Goal: Task Accomplishment & Management: Manage account settings

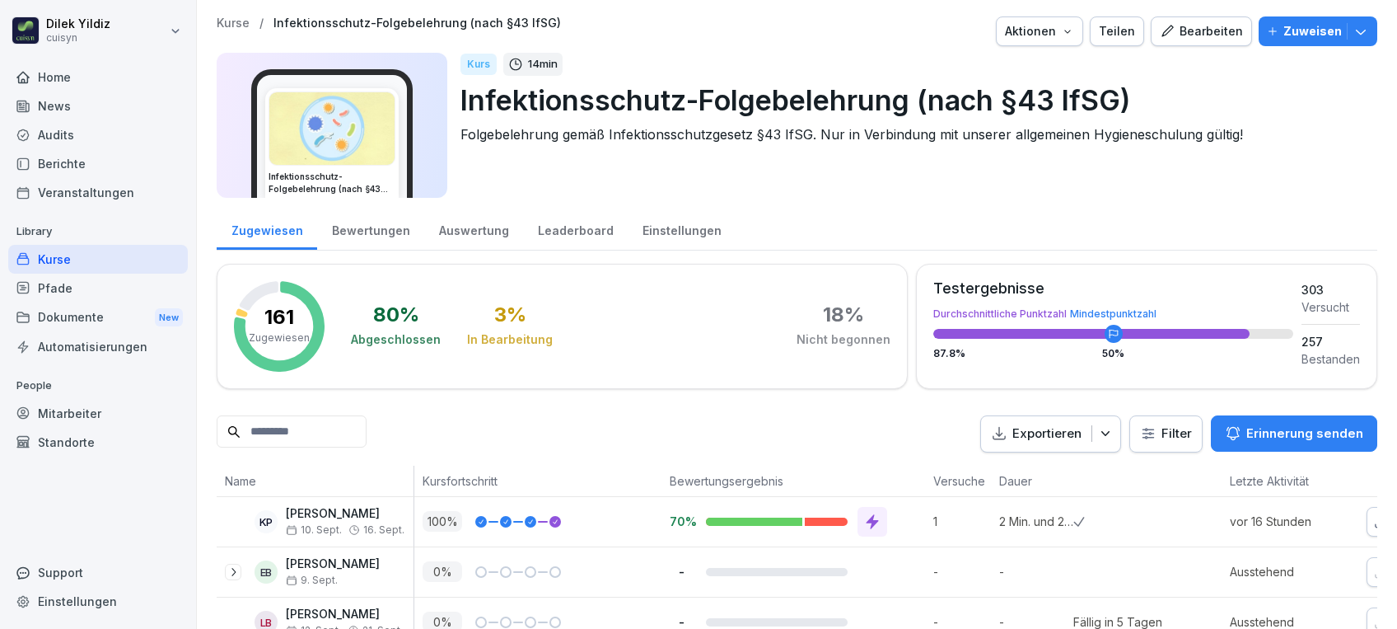
click at [367, 428] on input at bounding box center [292, 431] width 150 height 32
click at [86, 409] on div "Mitarbeiter" at bounding box center [98, 413] width 180 height 29
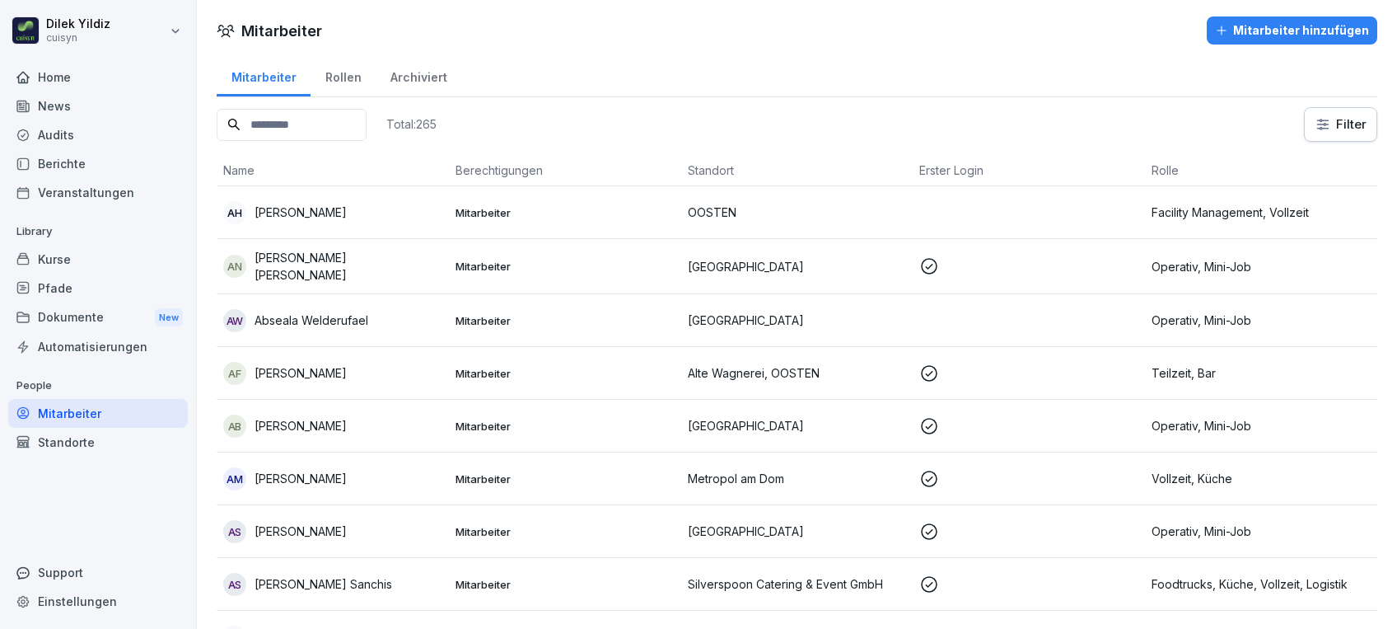
click at [322, 117] on input at bounding box center [292, 125] width 150 height 32
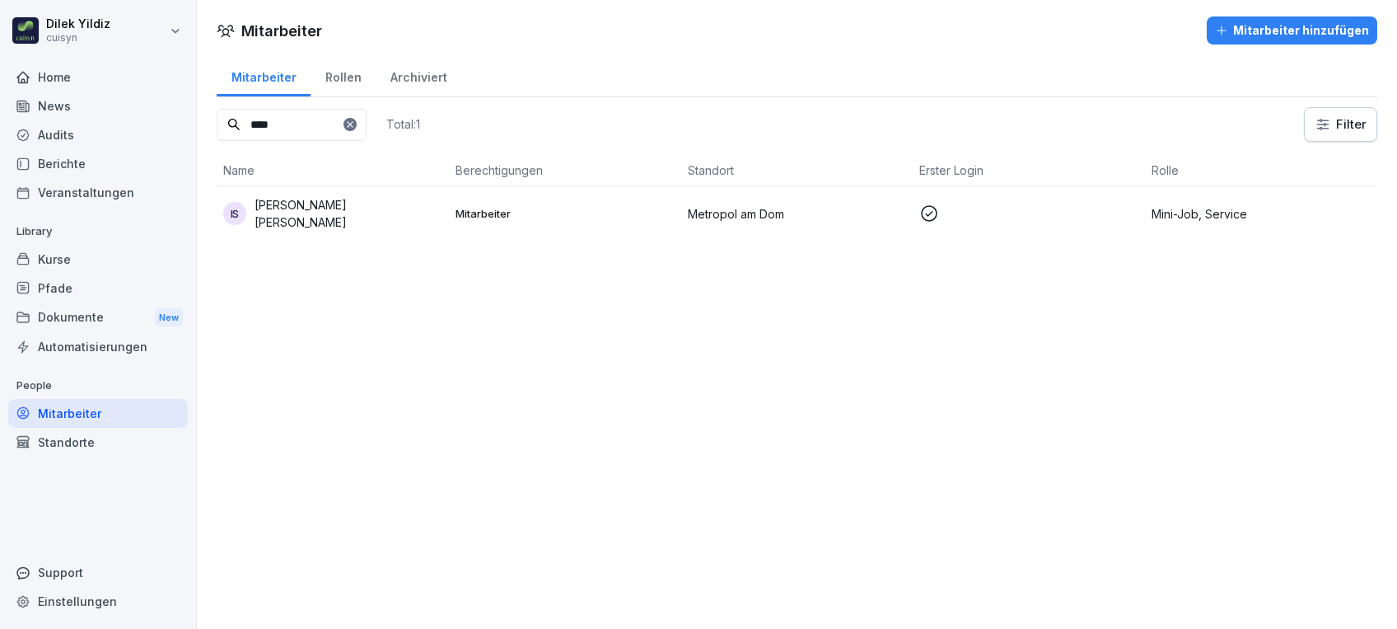
type input "****"
click at [369, 205] on div "IS [PERSON_NAME] [PERSON_NAME]" at bounding box center [332, 213] width 219 height 35
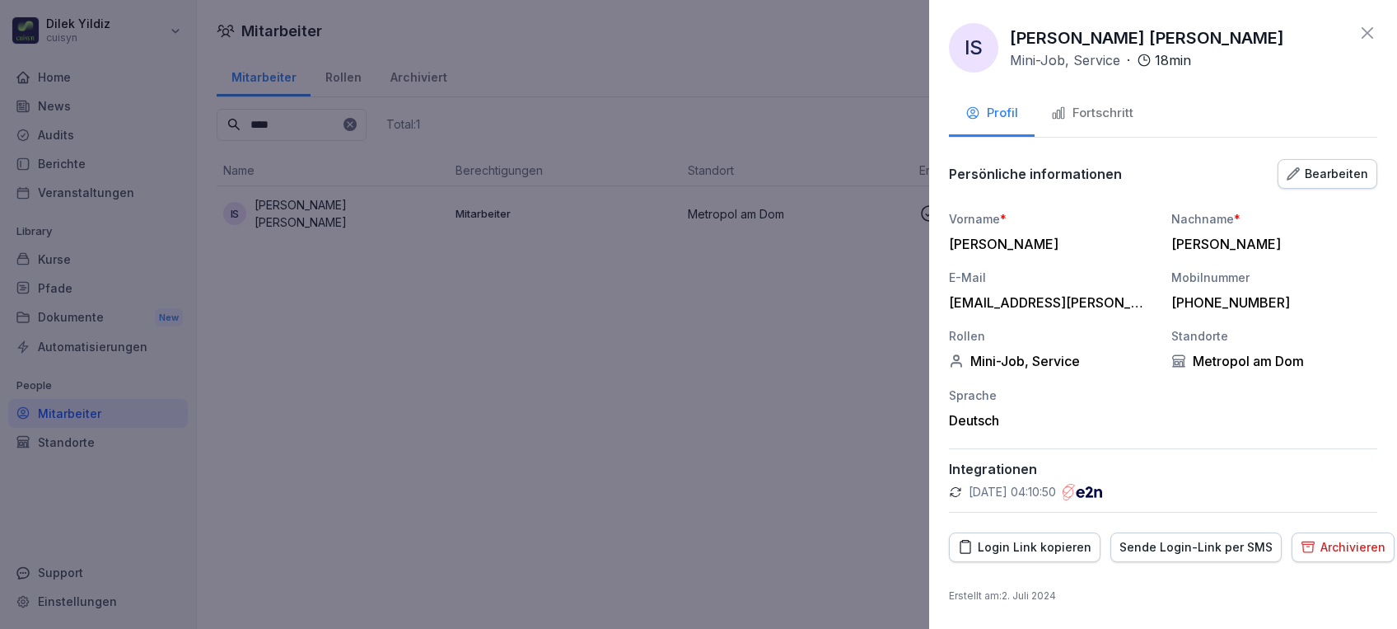
click at [1112, 101] on button "Fortschritt" at bounding box center [1092, 114] width 115 height 44
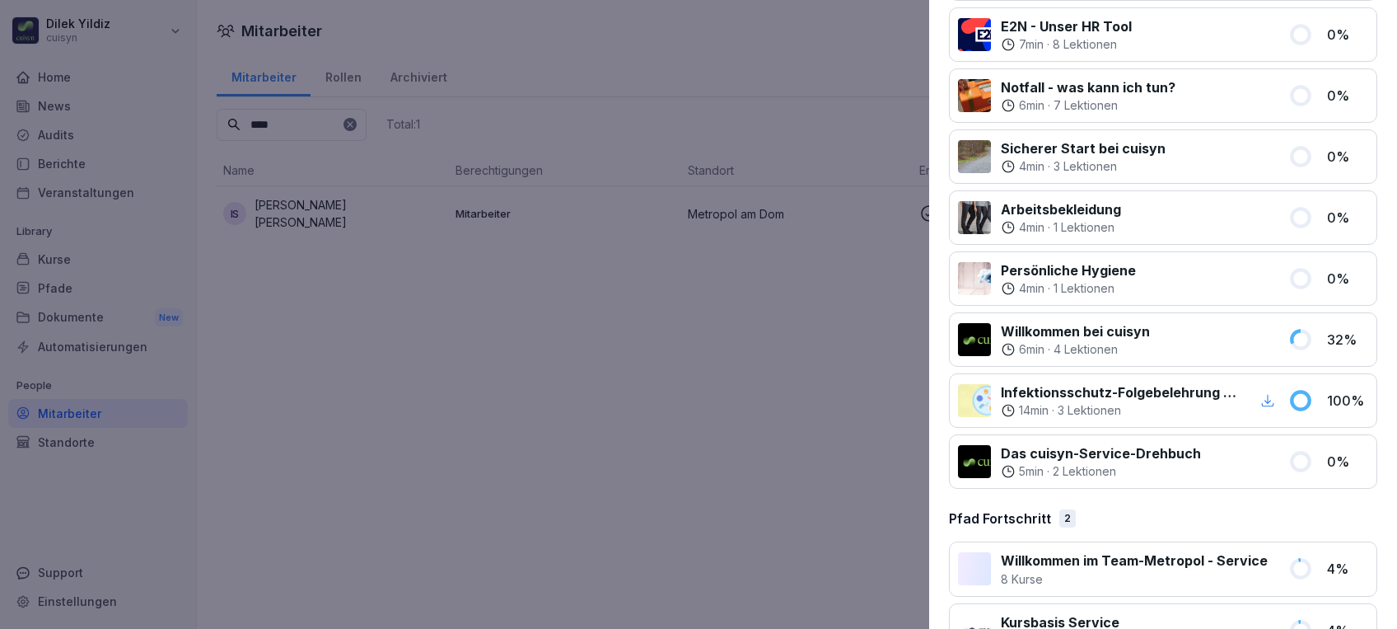
scroll to position [505, 0]
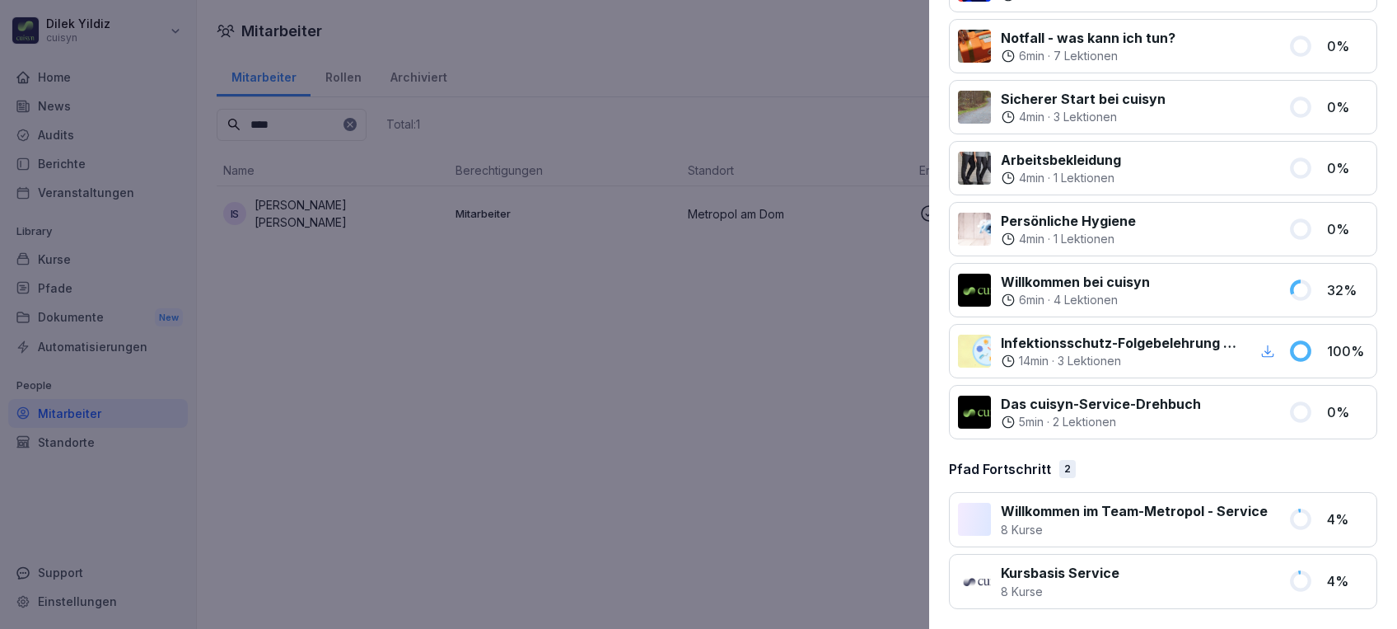
click at [1261, 344] on icon "button" at bounding box center [1268, 351] width 15 height 15
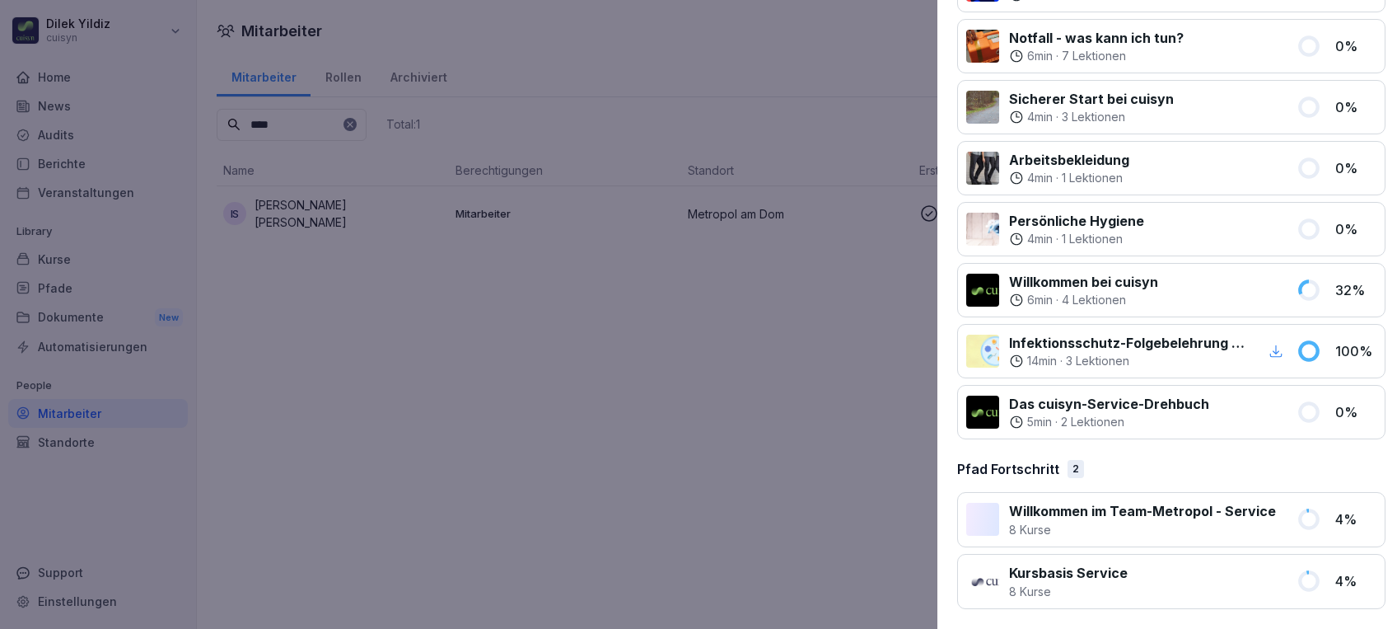
click at [480, 289] on div at bounding box center [698, 314] width 1397 height 629
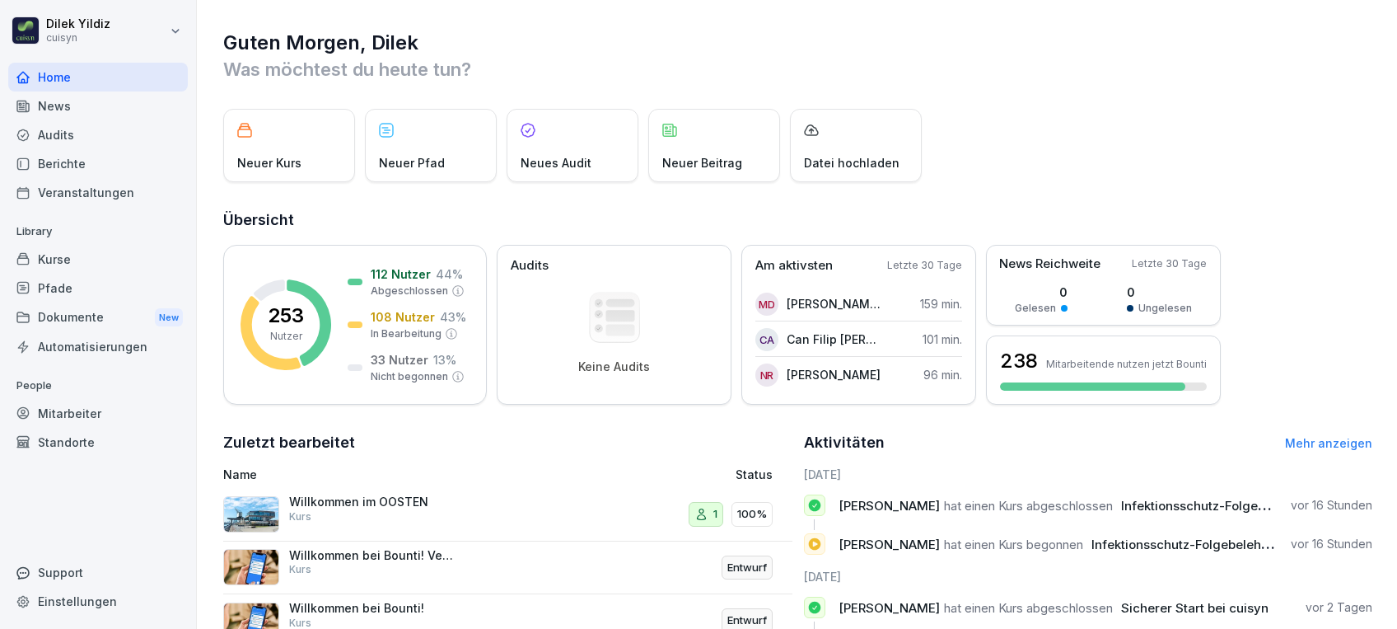
click at [91, 415] on div "Mitarbeiter" at bounding box center [98, 413] width 180 height 29
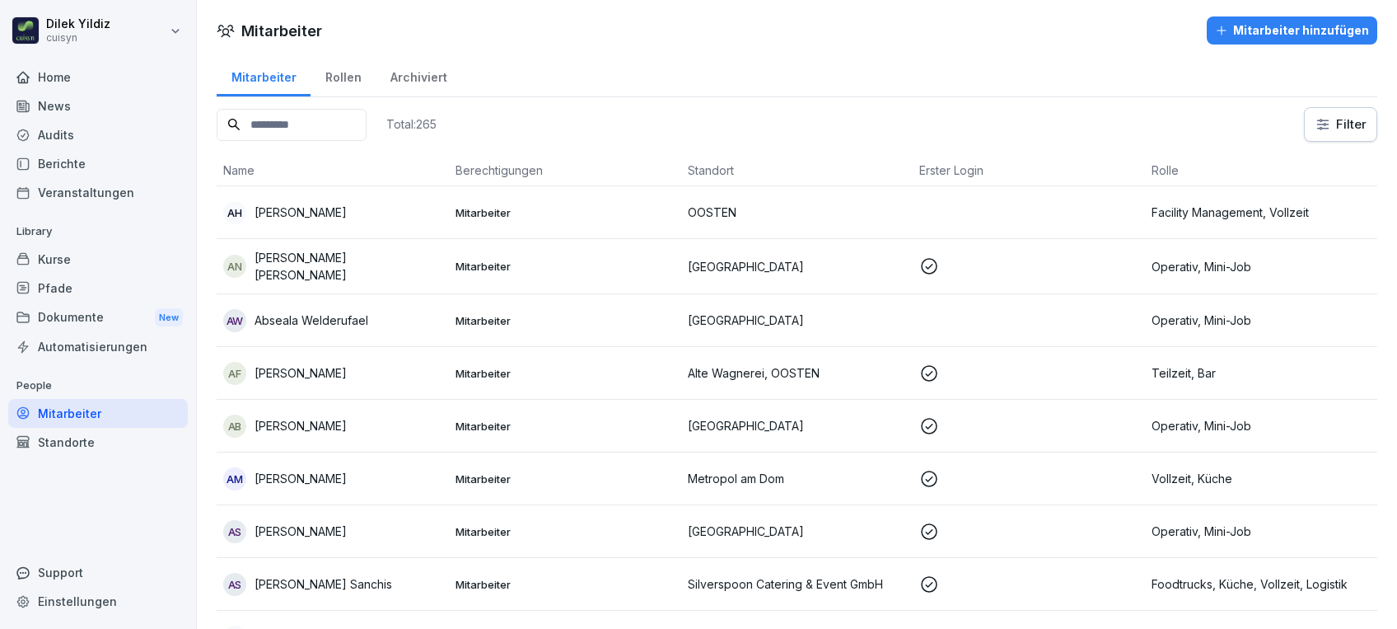
click at [324, 113] on input at bounding box center [292, 125] width 150 height 32
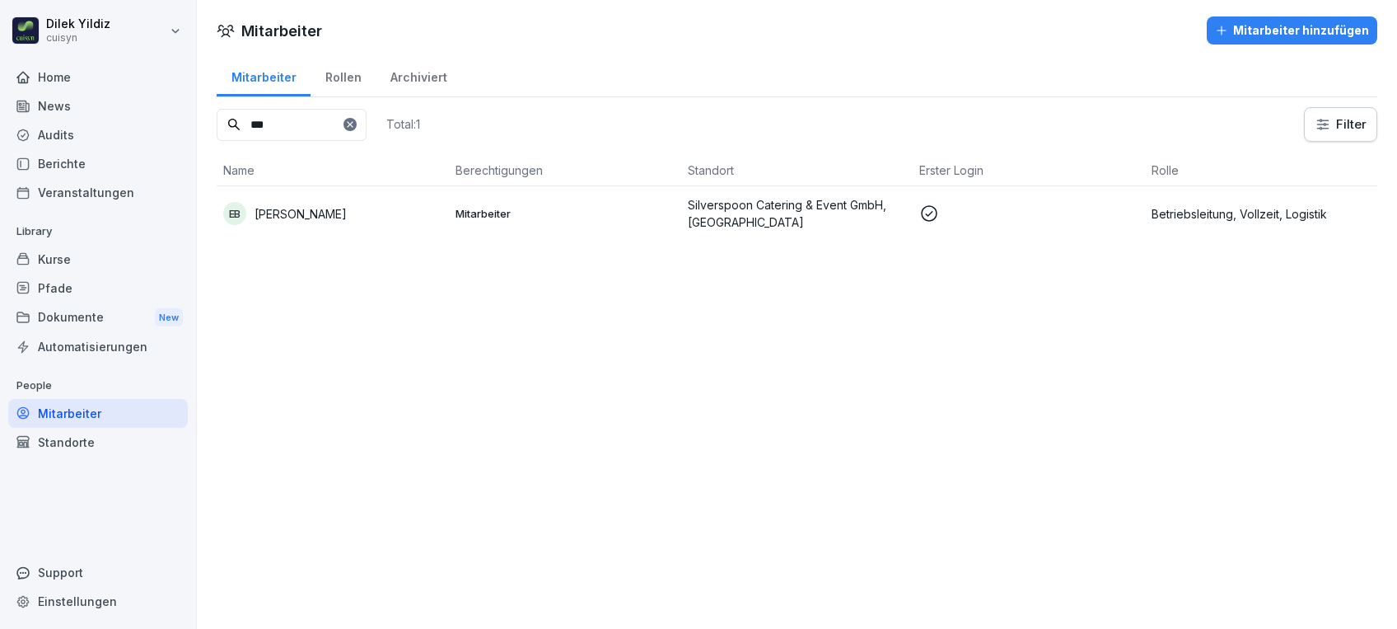
type input "***"
click at [341, 213] on div "EB Elton Benjamin" at bounding box center [332, 213] width 219 height 23
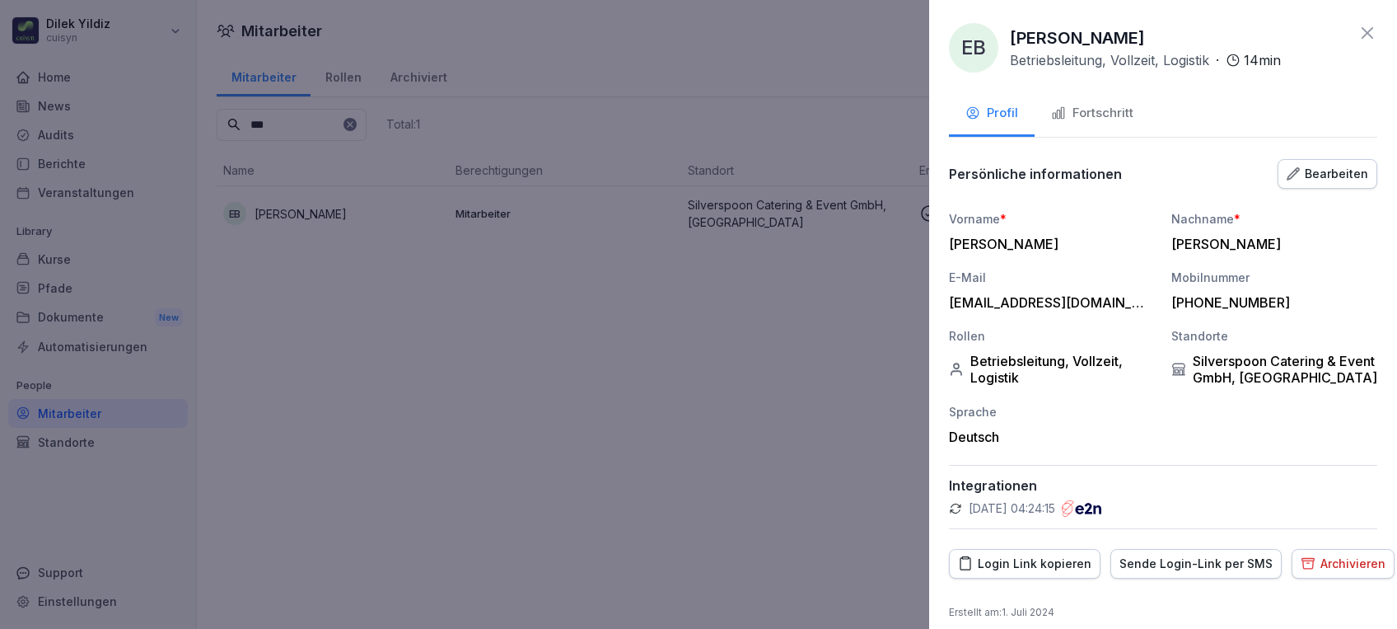
click at [1091, 105] on div "Fortschritt" at bounding box center [1092, 113] width 82 height 19
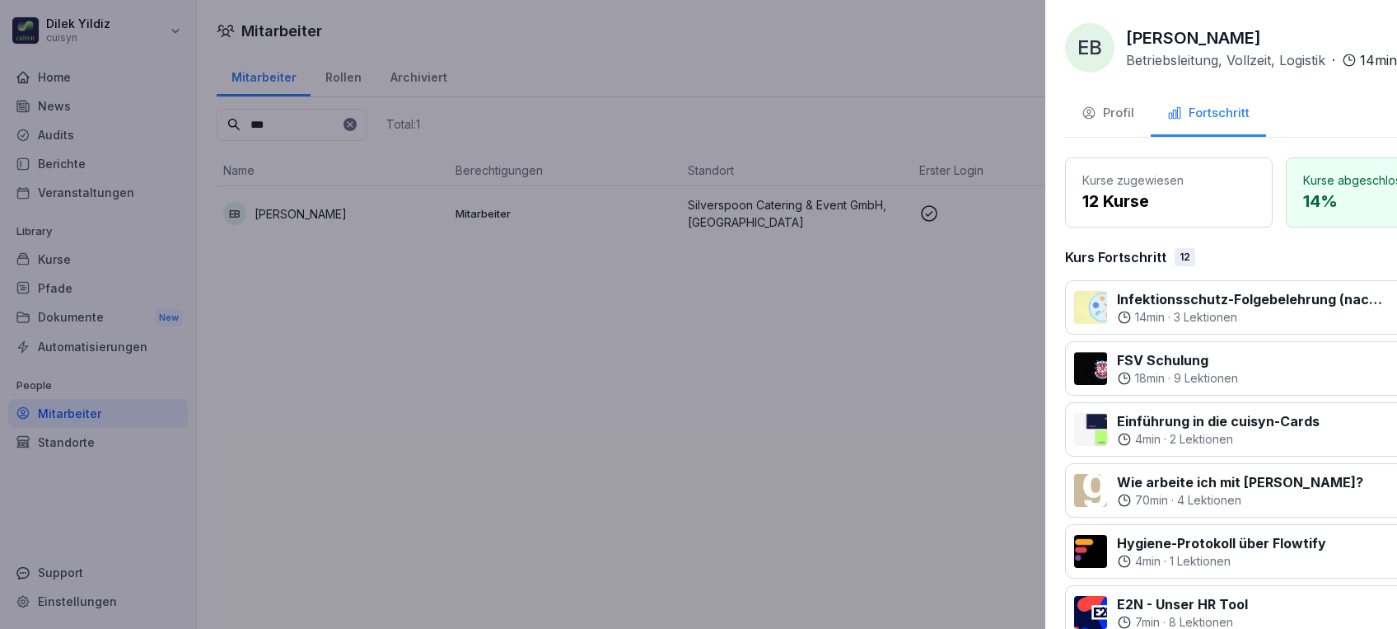
click at [803, 260] on div at bounding box center [698, 314] width 1397 height 629
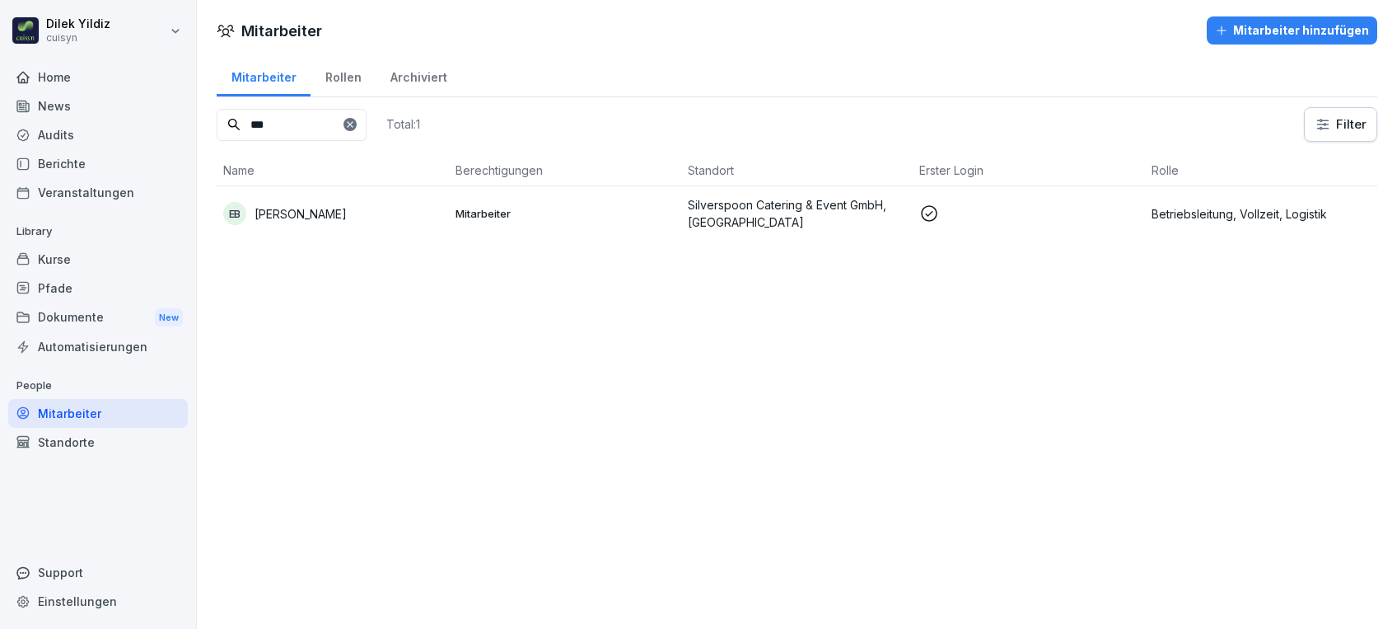
click at [63, 262] on div "Kurse" at bounding box center [98, 259] width 180 height 29
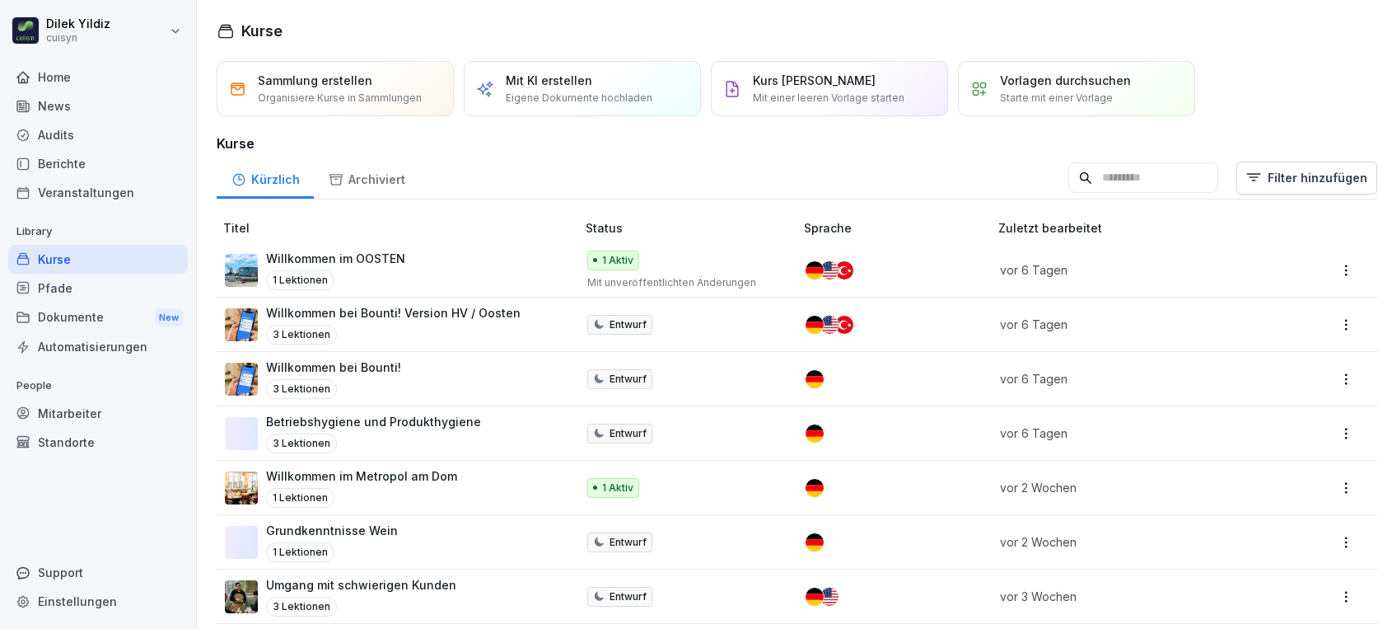
click at [1121, 172] on input at bounding box center [1144, 177] width 150 height 31
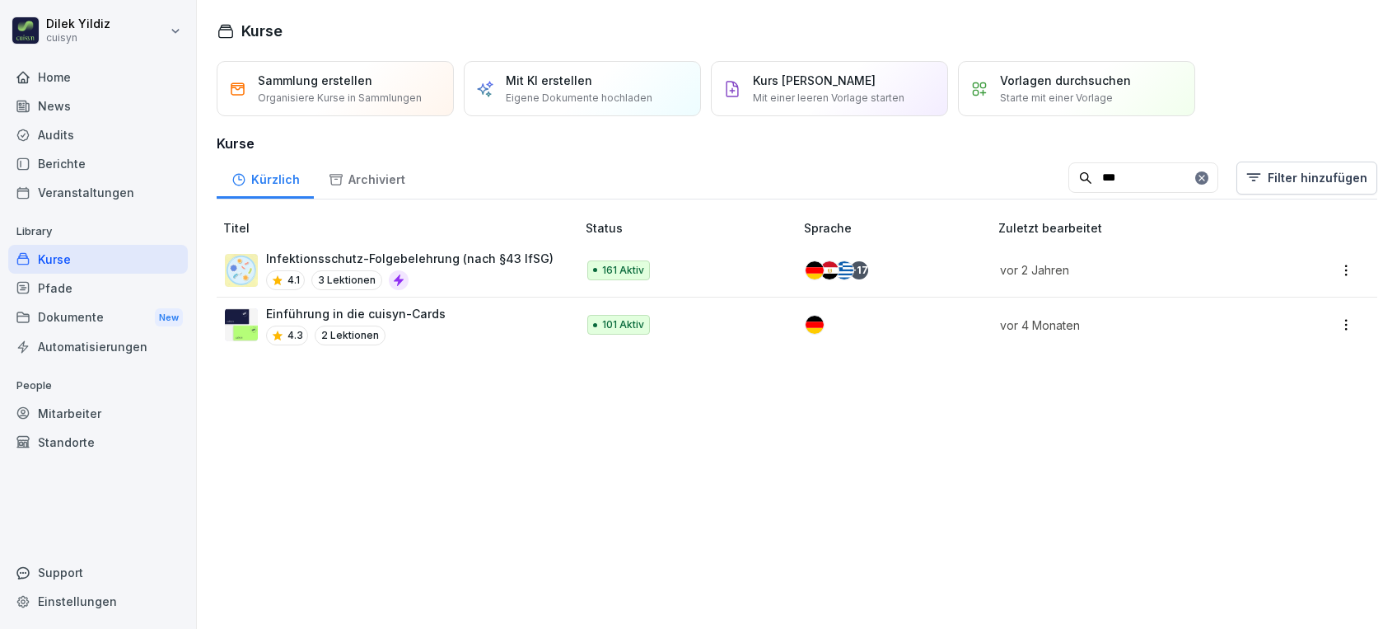
type input "***"
click at [468, 271] on div "4.1 3 Lektionen" at bounding box center [410, 280] width 288 height 20
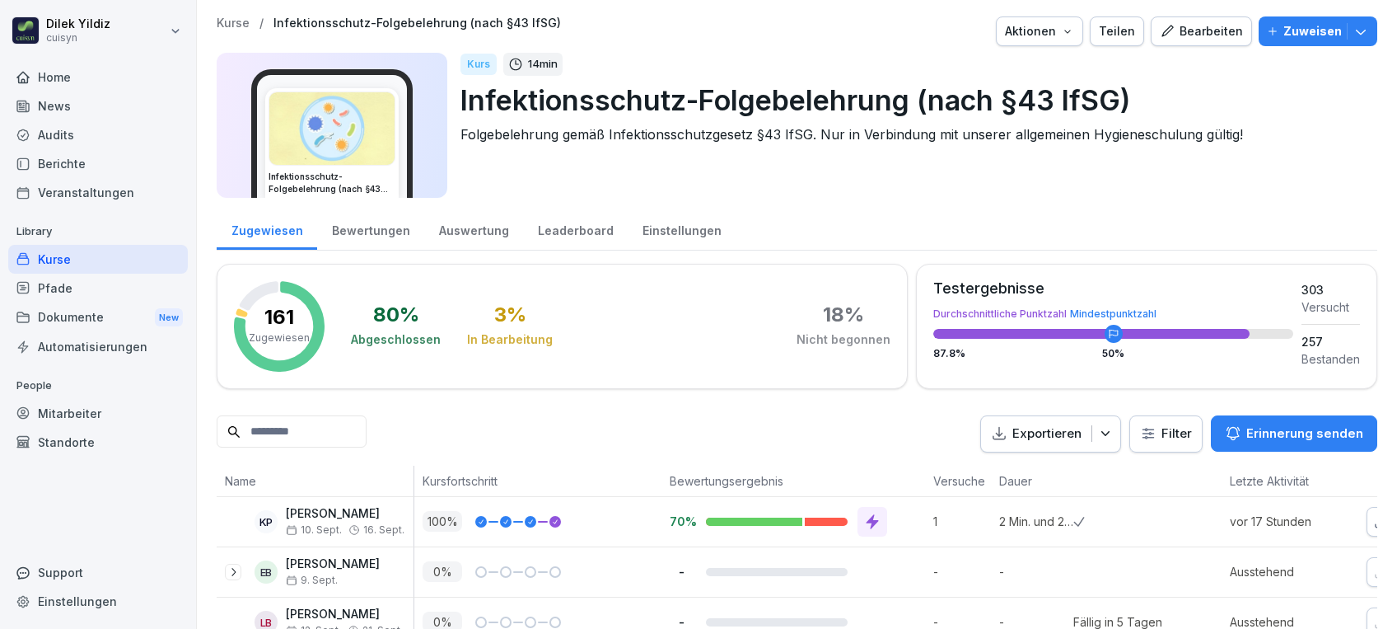
click at [335, 438] on input at bounding box center [292, 431] width 150 height 32
click at [1305, 32] on p "Zuweisen" at bounding box center [1313, 31] width 59 height 18
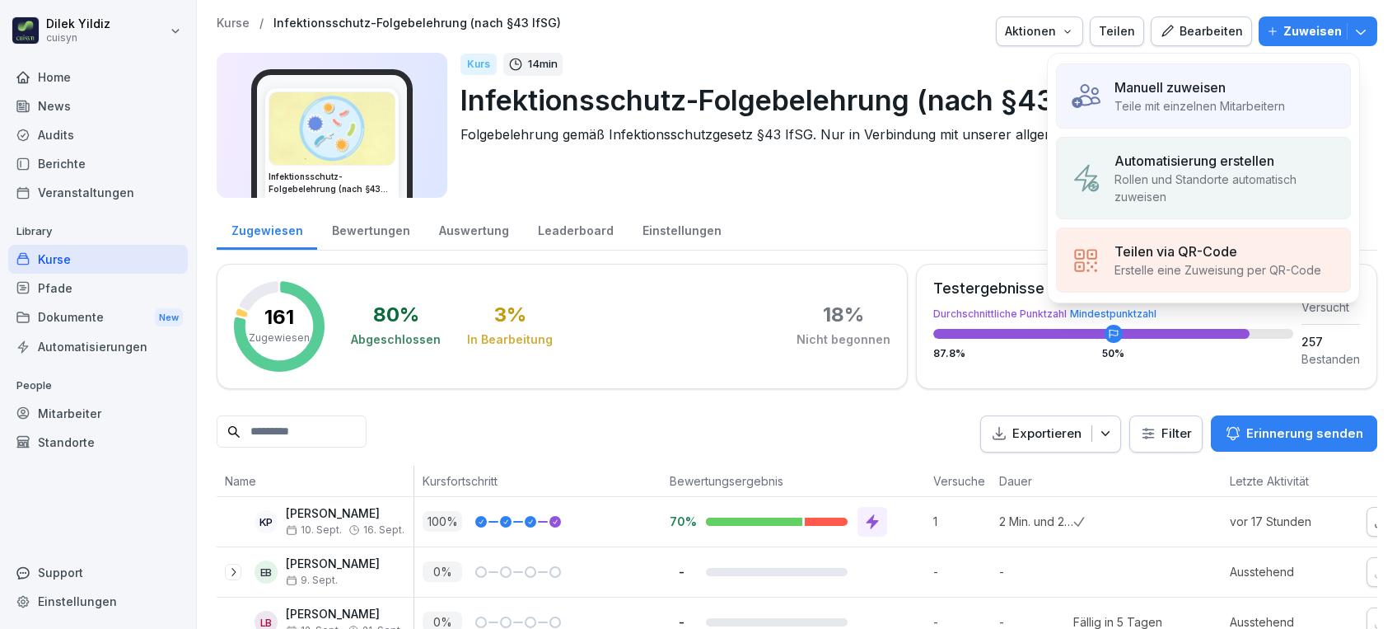
click at [1105, 86] on div "Manuell zuweisen Teile mit einzelnen Mitarbeitern" at bounding box center [1203, 95] width 295 height 65
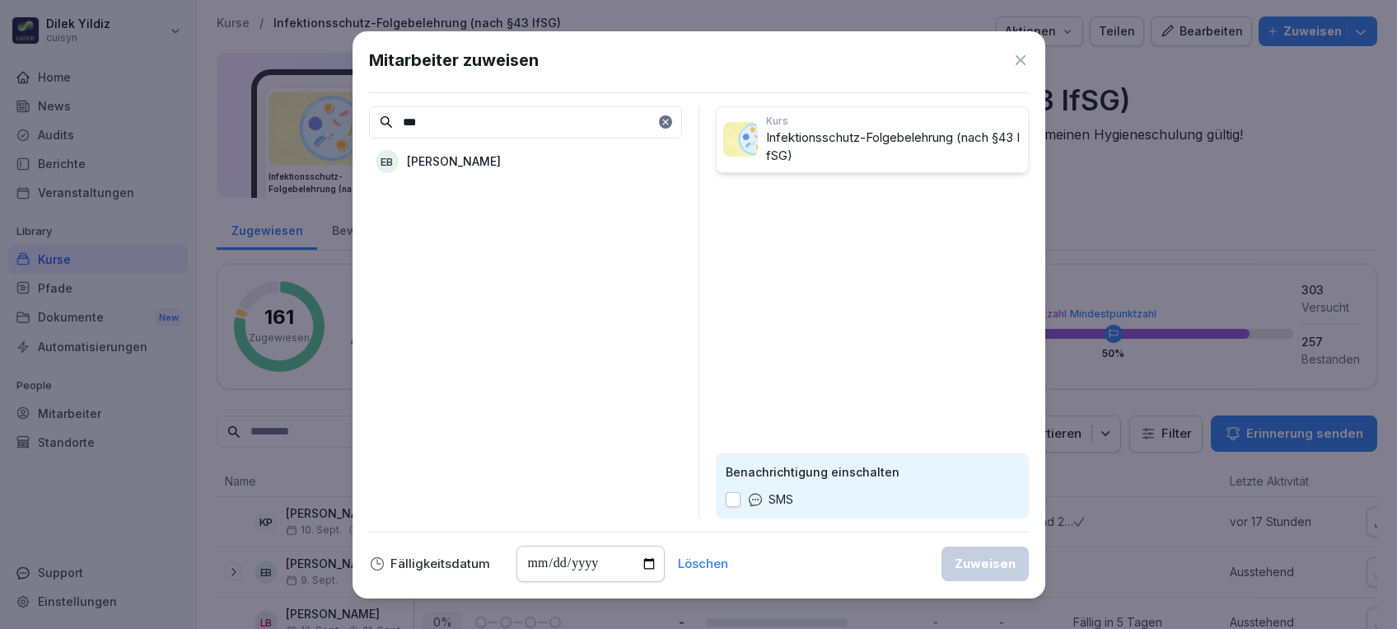
type input "***"
click at [582, 147] on div "EB Elton Benjamin" at bounding box center [525, 162] width 313 height 30
click at [649, 555] on input "date" at bounding box center [591, 563] width 148 height 36
type input "**********"
click at [730, 494] on button "button" at bounding box center [733, 499] width 15 height 15
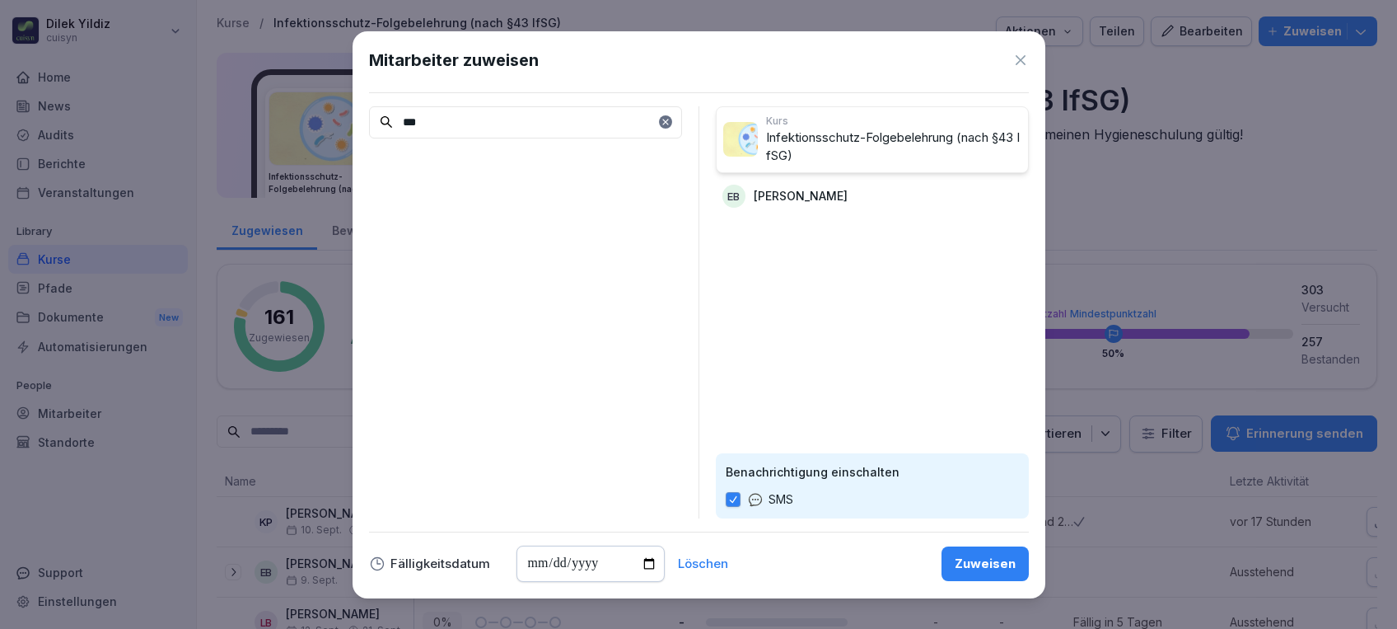
click at [982, 564] on div "Zuweisen" at bounding box center [985, 564] width 61 height 18
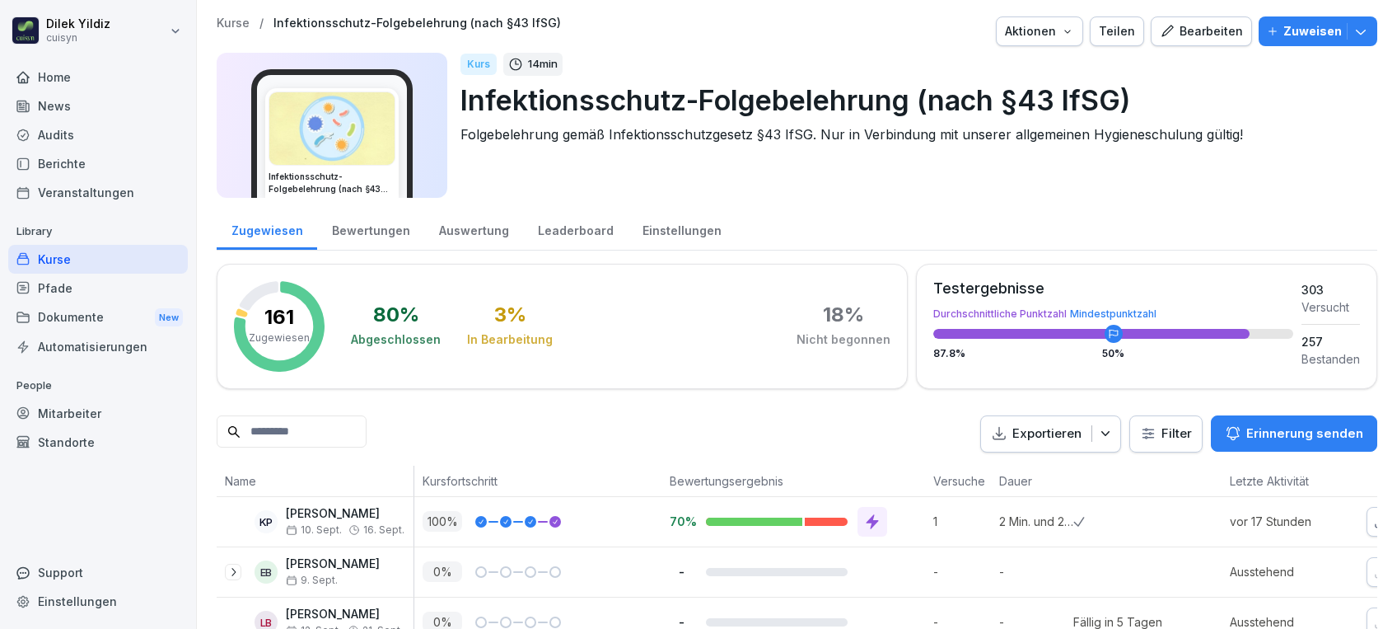
click at [86, 412] on div "Mitarbeiter" at bounding box center [98, 413] width 180 height 29
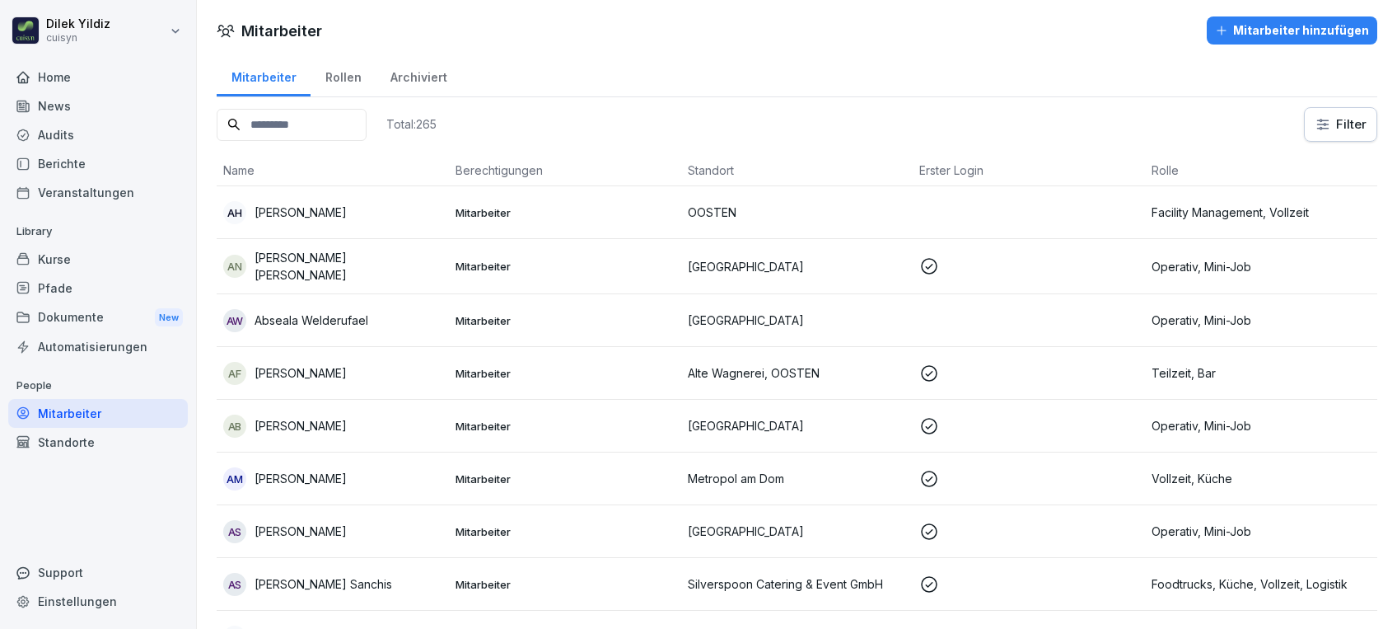
click at [296, 118] on input at bounding box center [292, 125] width 150 height 32
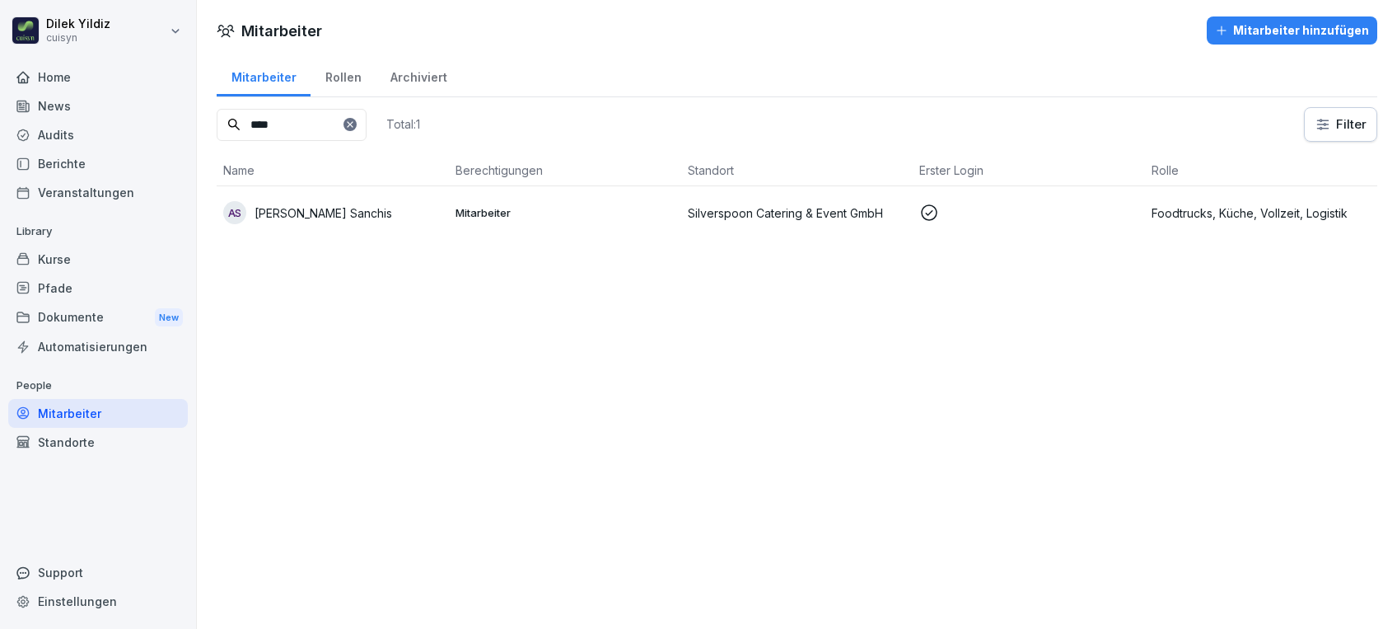
click at [339, 204] on p "[PERSON_NAME] Sanchis" at bounding box center [324, 212] width 138 height 17
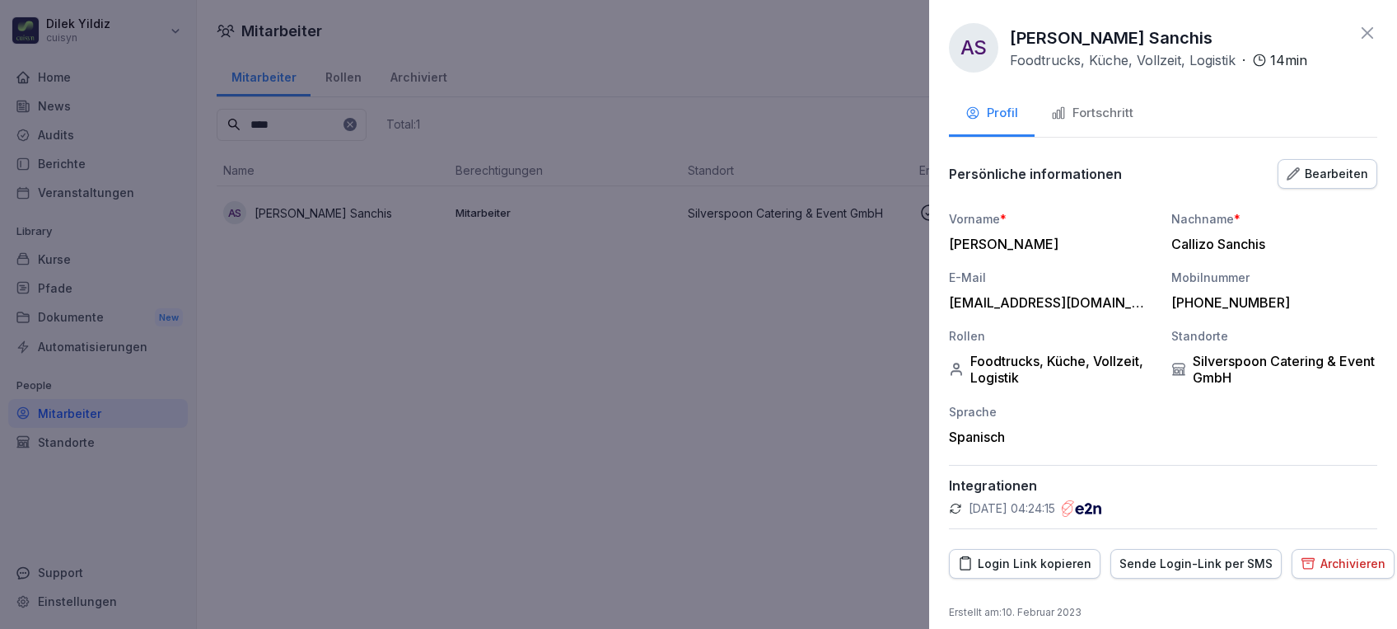
click at [1115, 119] on div "Fortschritt" at bounding box center [1092, 113] width 82 height 19
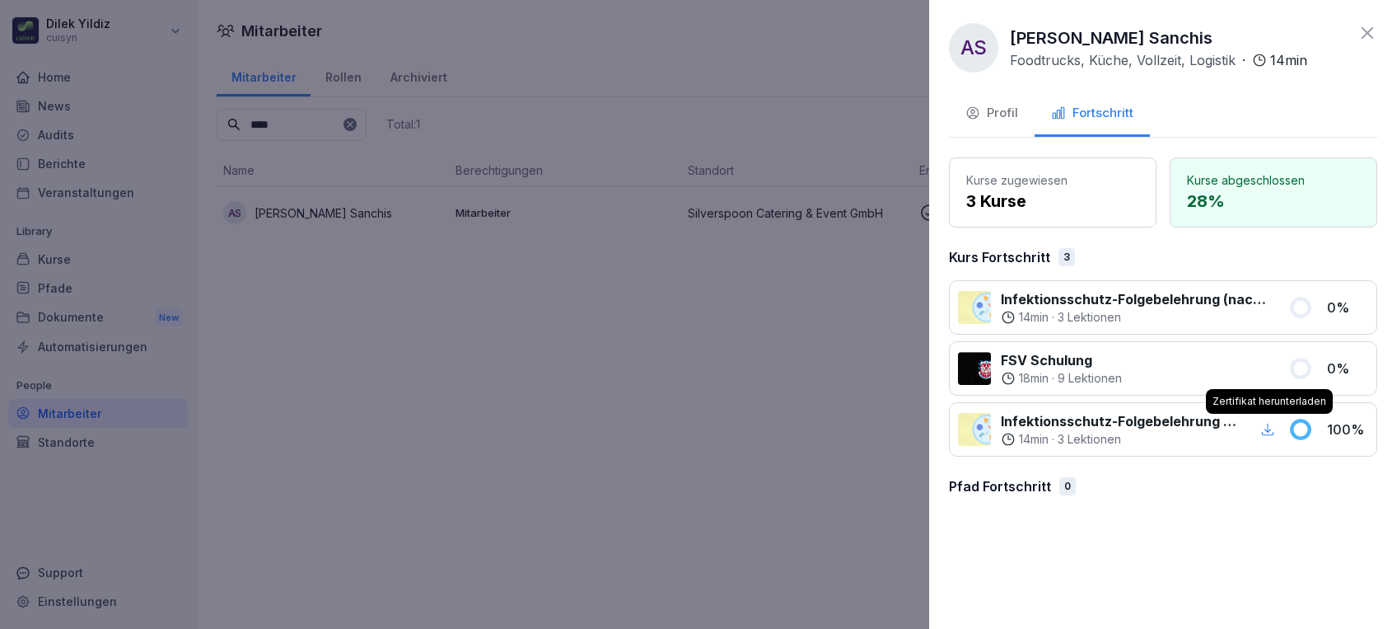
click at [1268, 433] on icon "button" at bounding box center [1268, 429] width 12 height 12
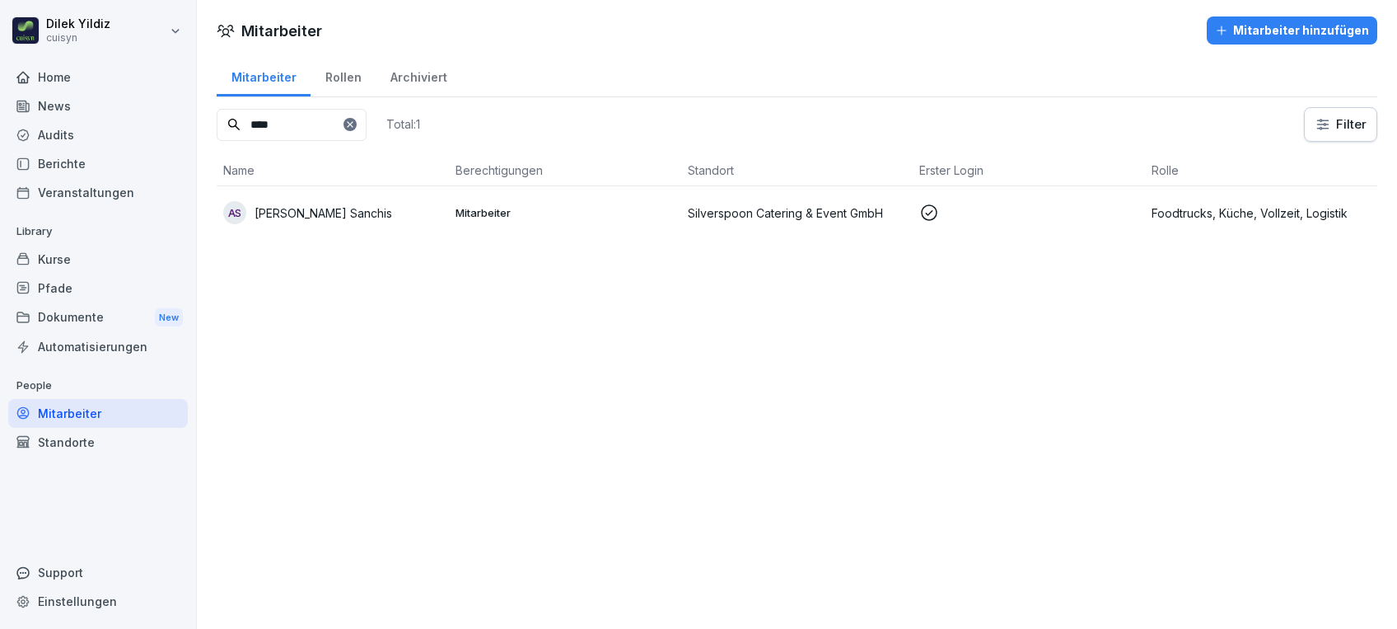
click at [290, 132] on input "****" at bounding box center [292, 125] width 150 height 32
type input "*"
type input "***"
click at [302, 211] on p "[PERSON_NAME]" at bounding box center [301, 212] width 92 height 17
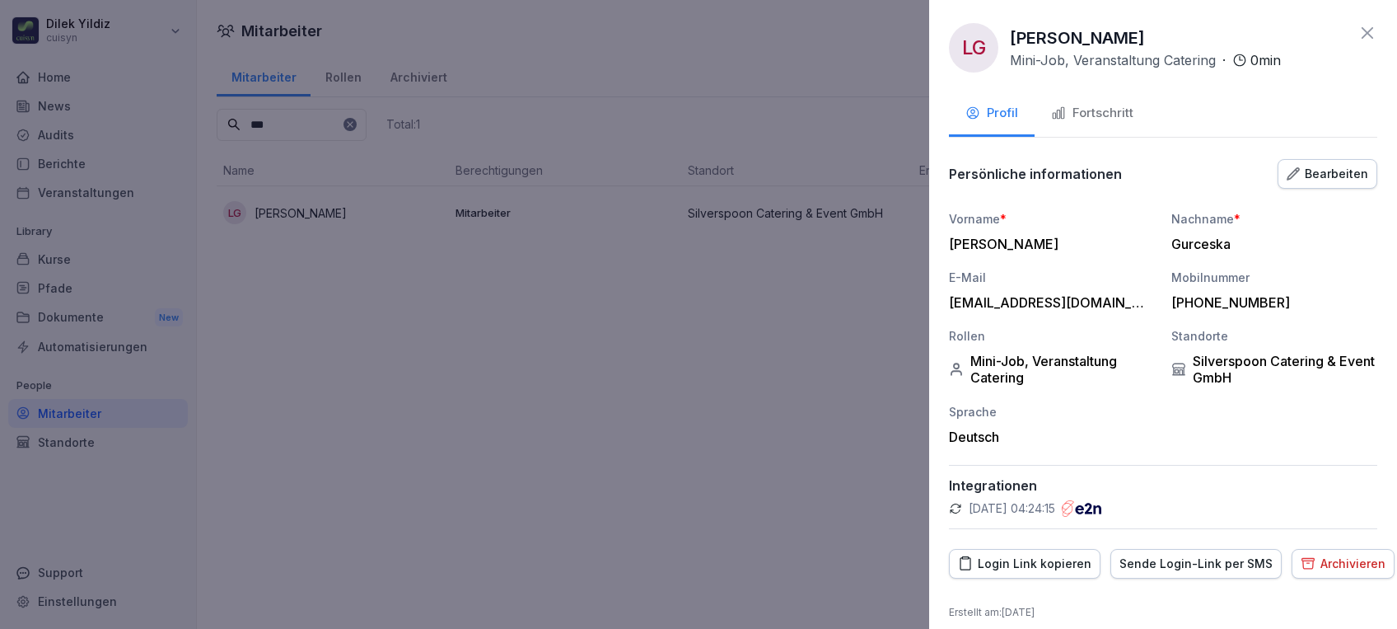
click at [1121, 115] on div "Fortschritt" at bounding box center [1092, 113] width 82 height 19
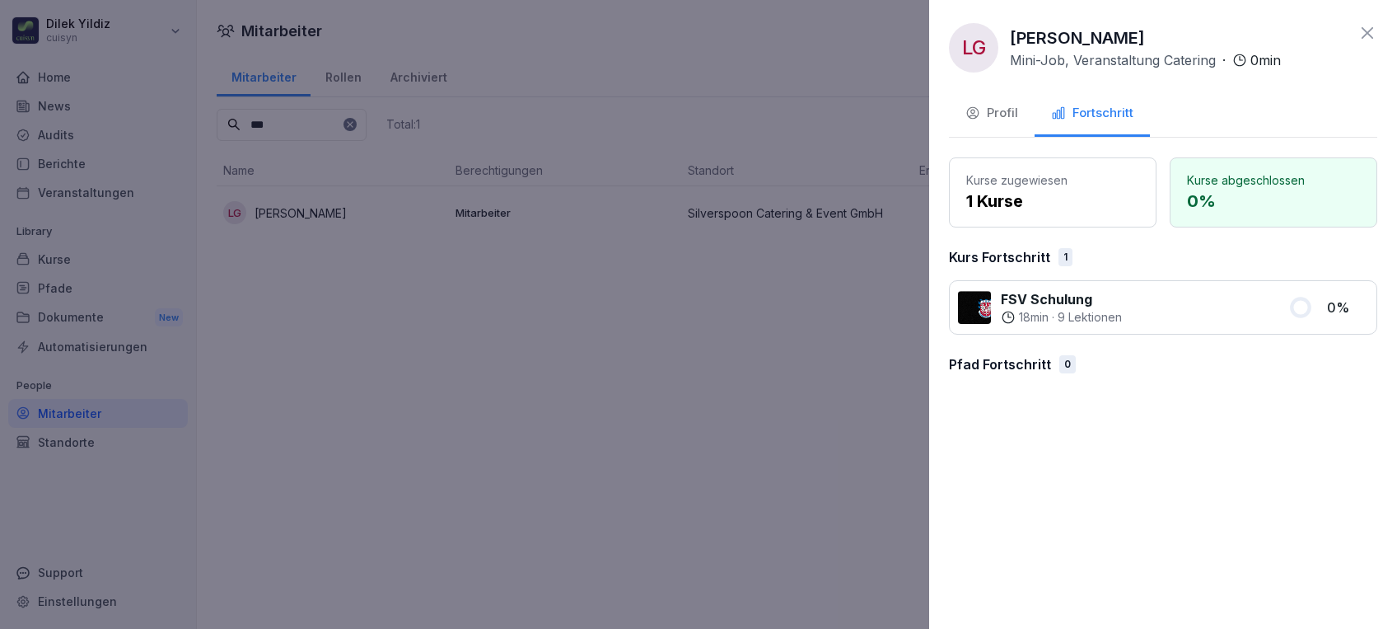
click at [783, 363] on div at bounding box center [698, 314] width 1397 height 629
